Goal: Find specific page/section: Find specific page/section

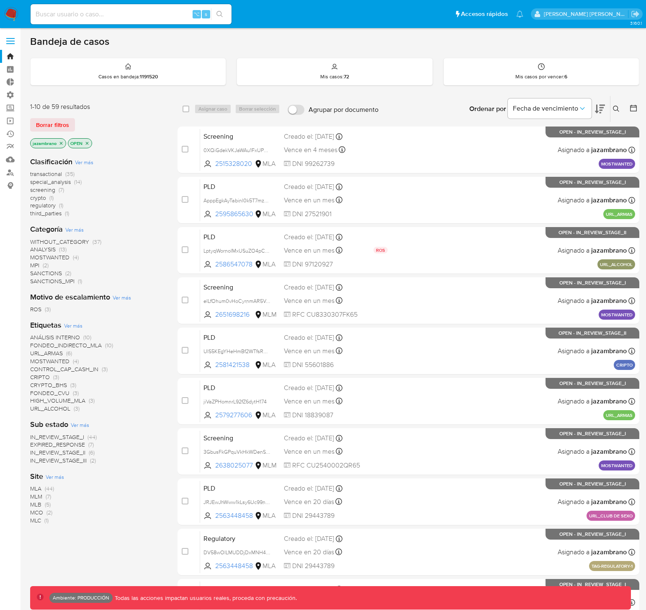
click at [8, 39] on span at bounding box center [10, 38] width 8 height 1
click at [0, 0] on input "checkbox" at bounding box center [0, 0] width 0 height 0
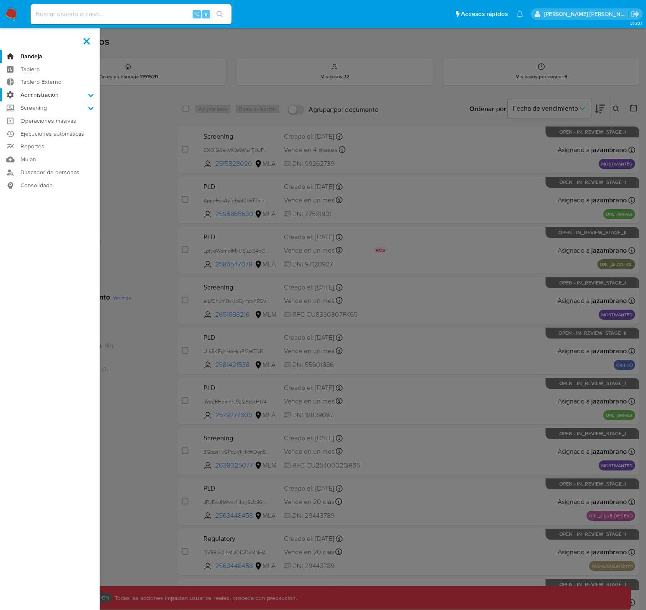
click at [59, 93] on label "Administración" at bounding box center [50, 94] width 100 height 13
click at [0, 0] on input "Administración" at bounding box center [0, 0] width 0 height 0
click at [62, 150] on link "Configuración de Casos" at bounding box center [50, 149] width 100 height 10
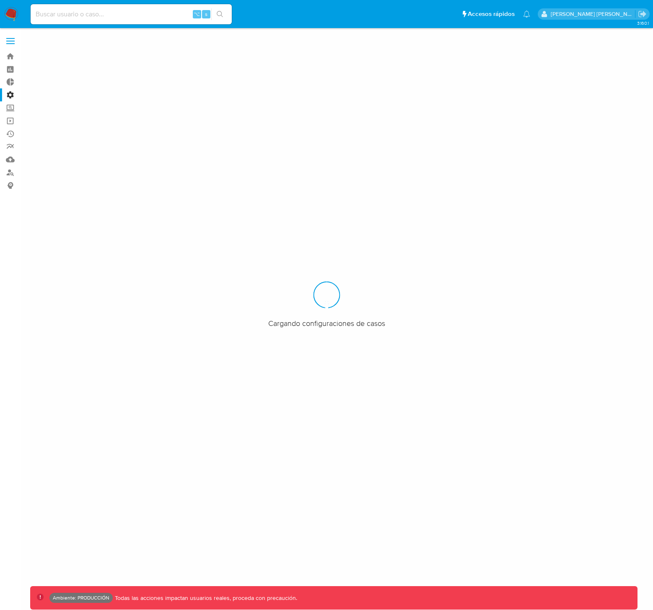
click at [10, 38] on span at bounding box center [10, 38] width 8 height 1
click at [0, 0] on input "checkbox" at bounding box center [0, 0] width 0 height 0
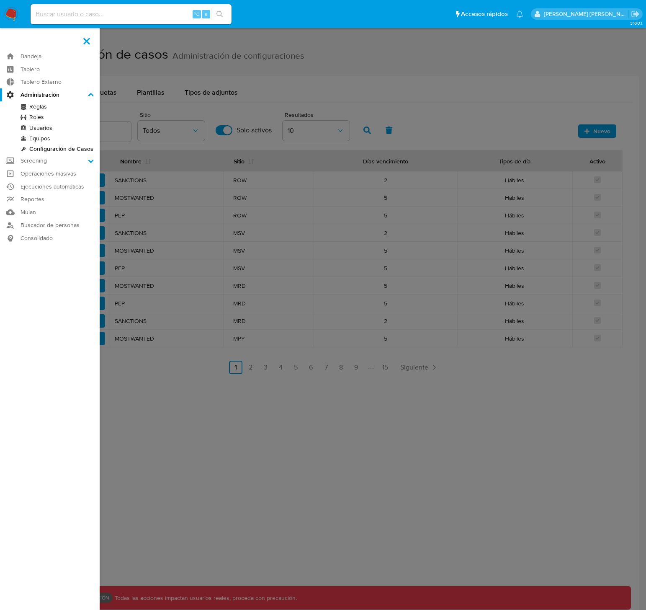
click at [41, 116] on link "Roles" at bounding box center [50, 117] width 100 height 10
